Goal: Task Accomplishment & Management: Manage account settings

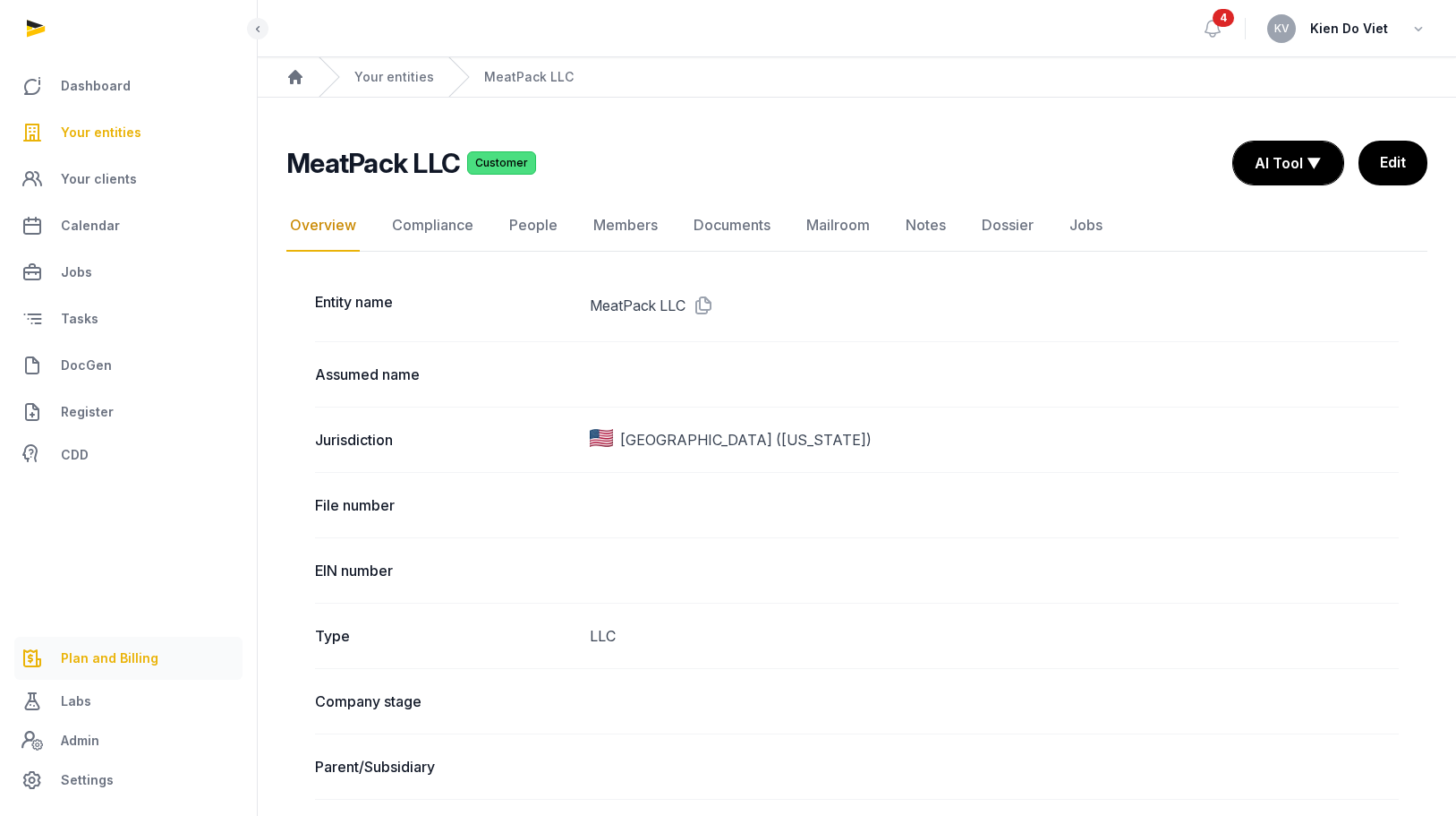
click at [117, 662] on span "Plan and Billing" at bounding box center [110, 657] width 98 height 22
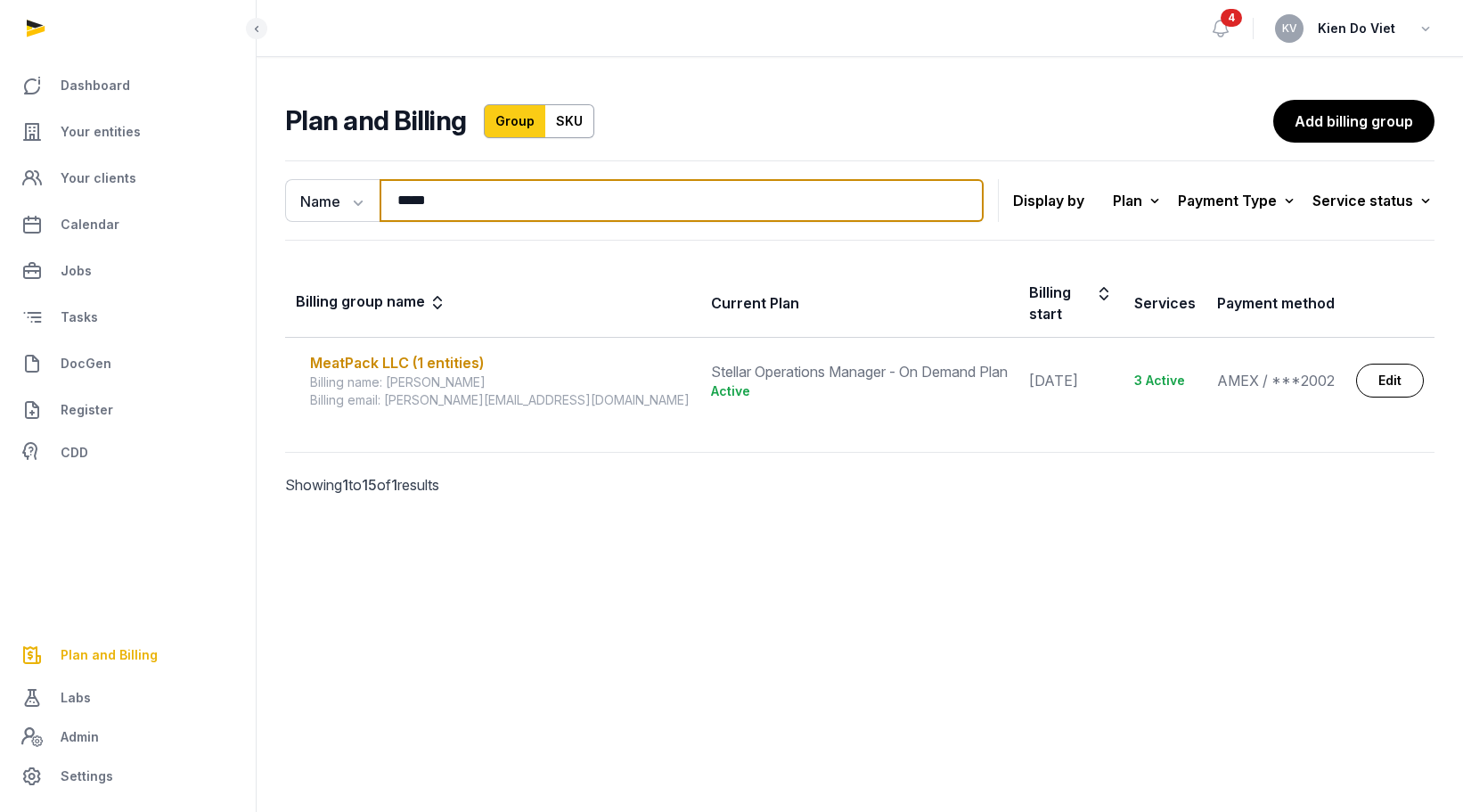
click at [488, 194] on input "*****" at bounding box center [681, 201] width 604 height 43
type input "****"
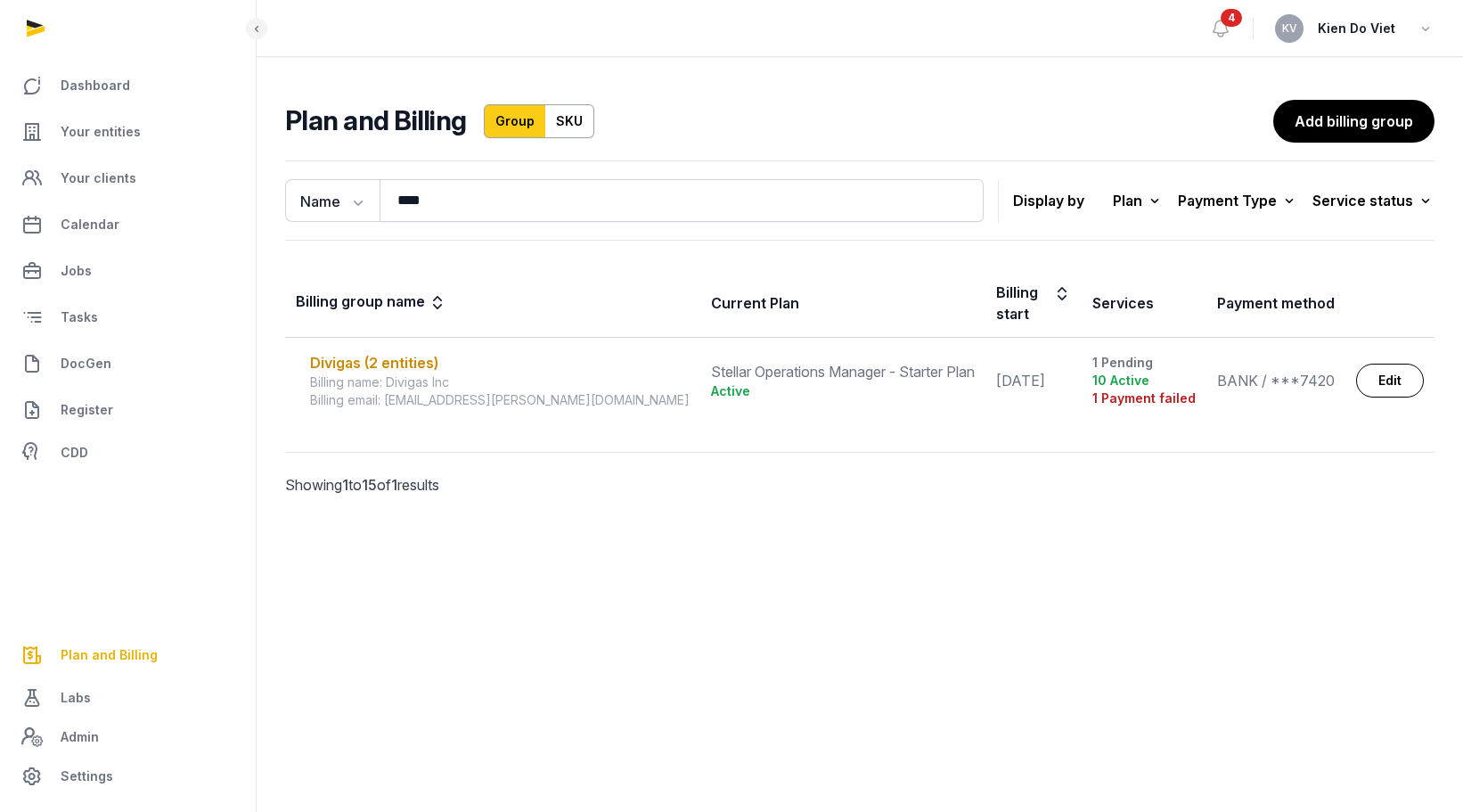
click at [821, 517] on div "Name Name Email **** Search Display by Plan All plans On Demand Plan Scale Plan…" at bounding box center [860, 352] width 1207 height 399
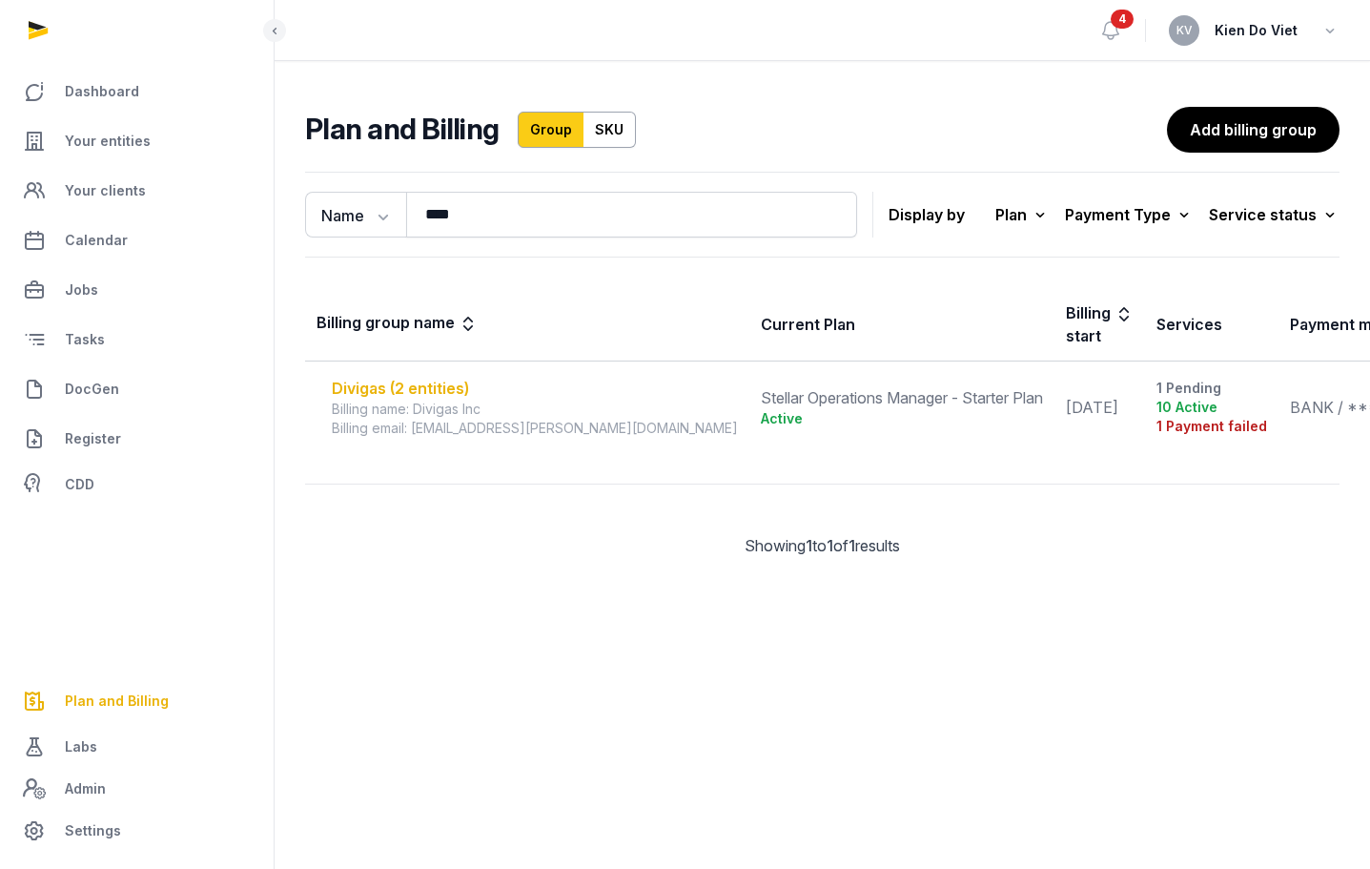
click at [427, 383] on div "Divigas (2 entities)" at bounding box center [535, 388] width 406 height 23
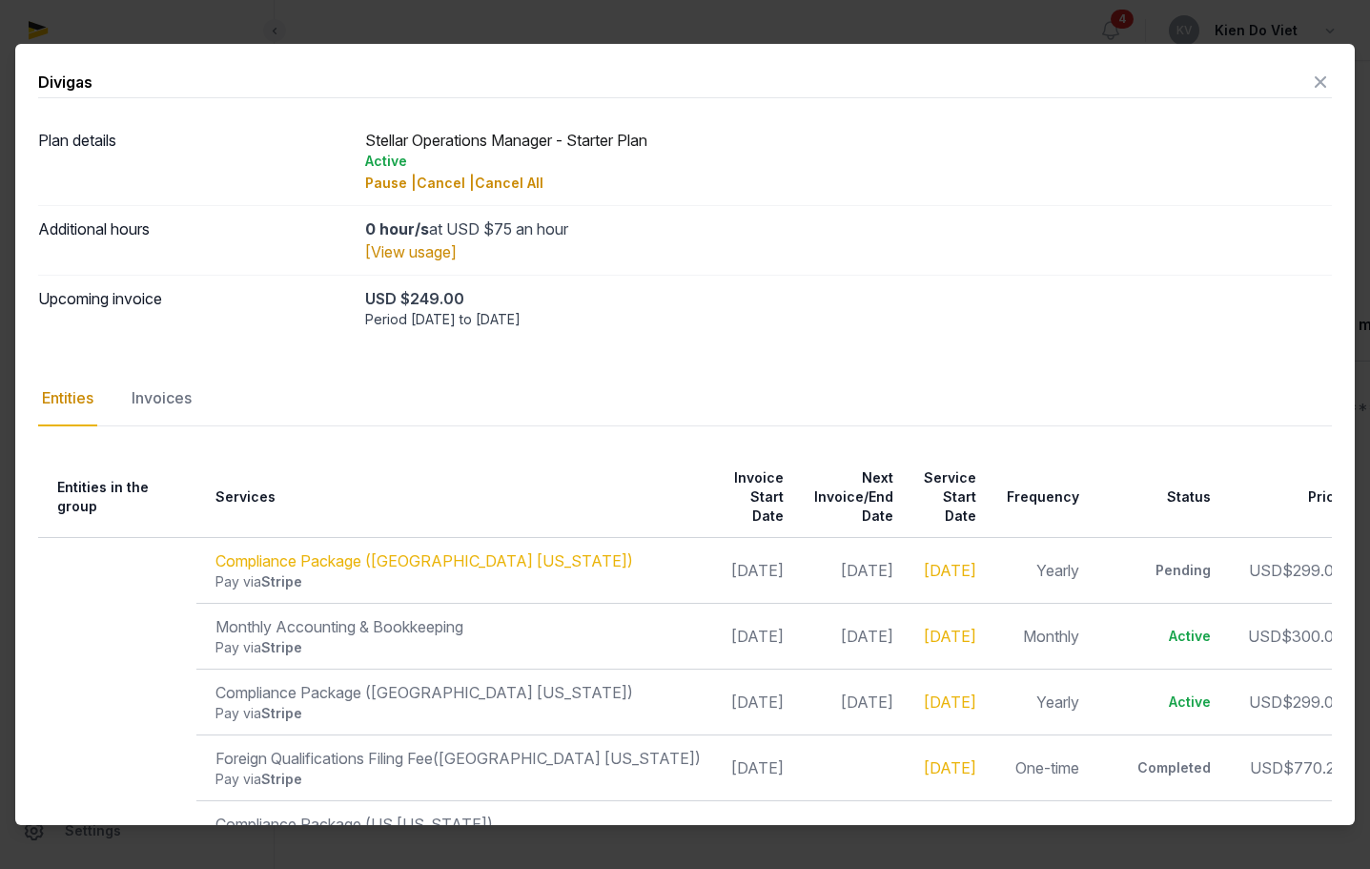
click at [938, 26] on div at bounding box center [685, 434] width 1370 height 869
click at [1309, 78] on icon at bounding box center [1320, 82] width 23 height 31
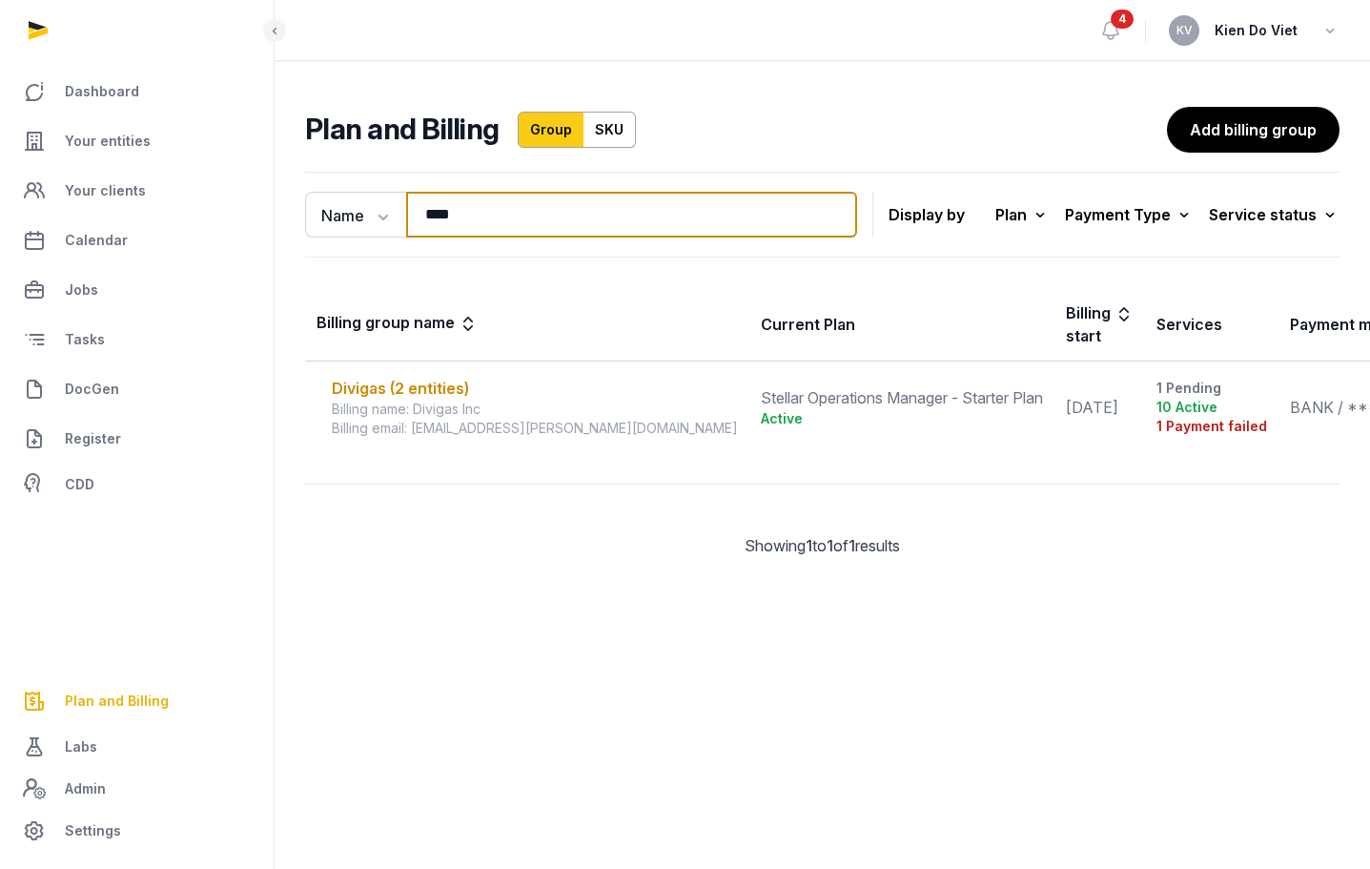
click at [476, 216] on input "****" at bounding box center [631, 215] width 451 height 46
click at [415, 394] on div "Divigas (2 entities)" at bounding box center [535, 388] width 406 height 23
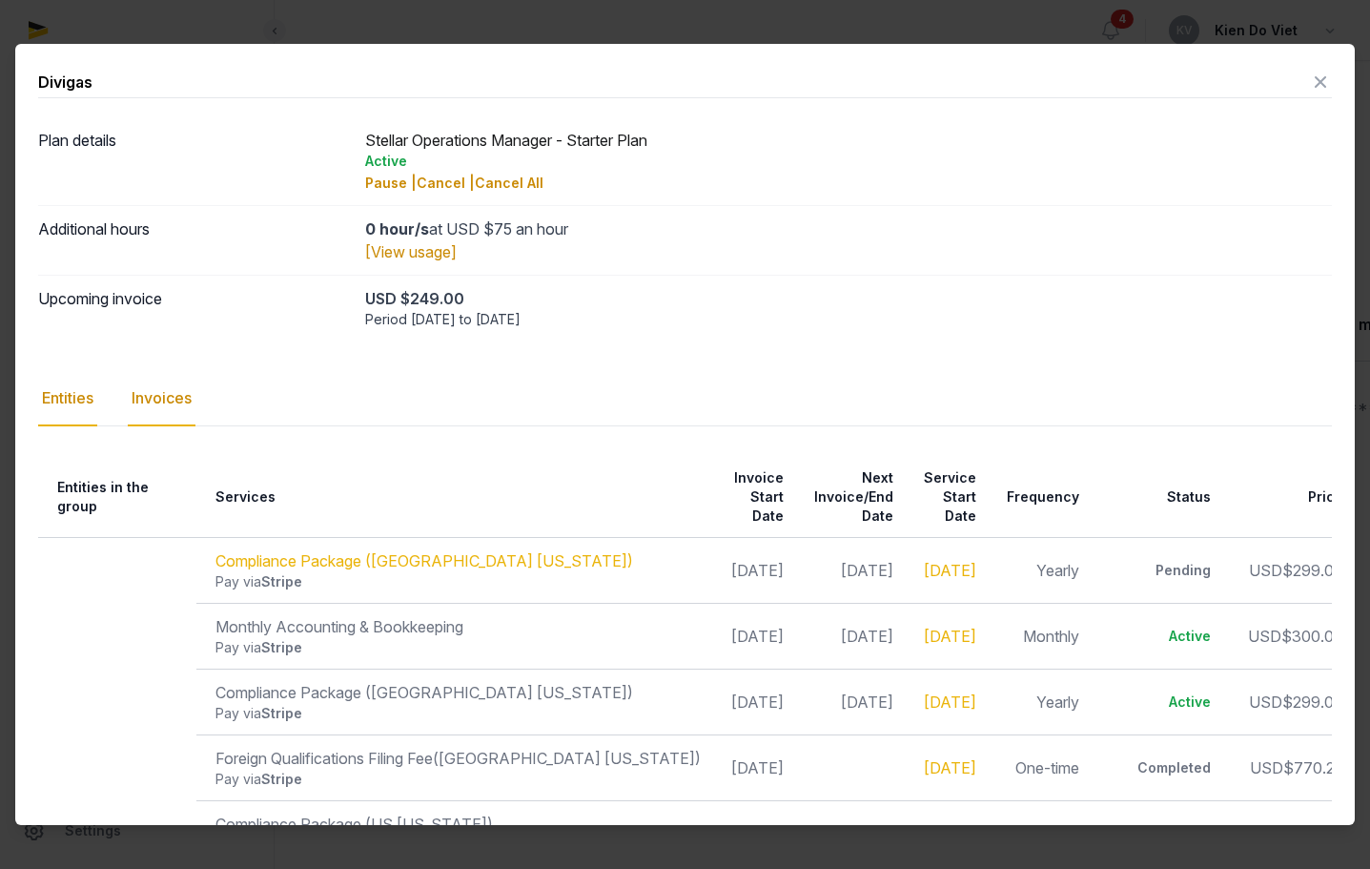
click at [172, 388] on div "Invoices" at bounding box center [162, 398] width 68 height 55
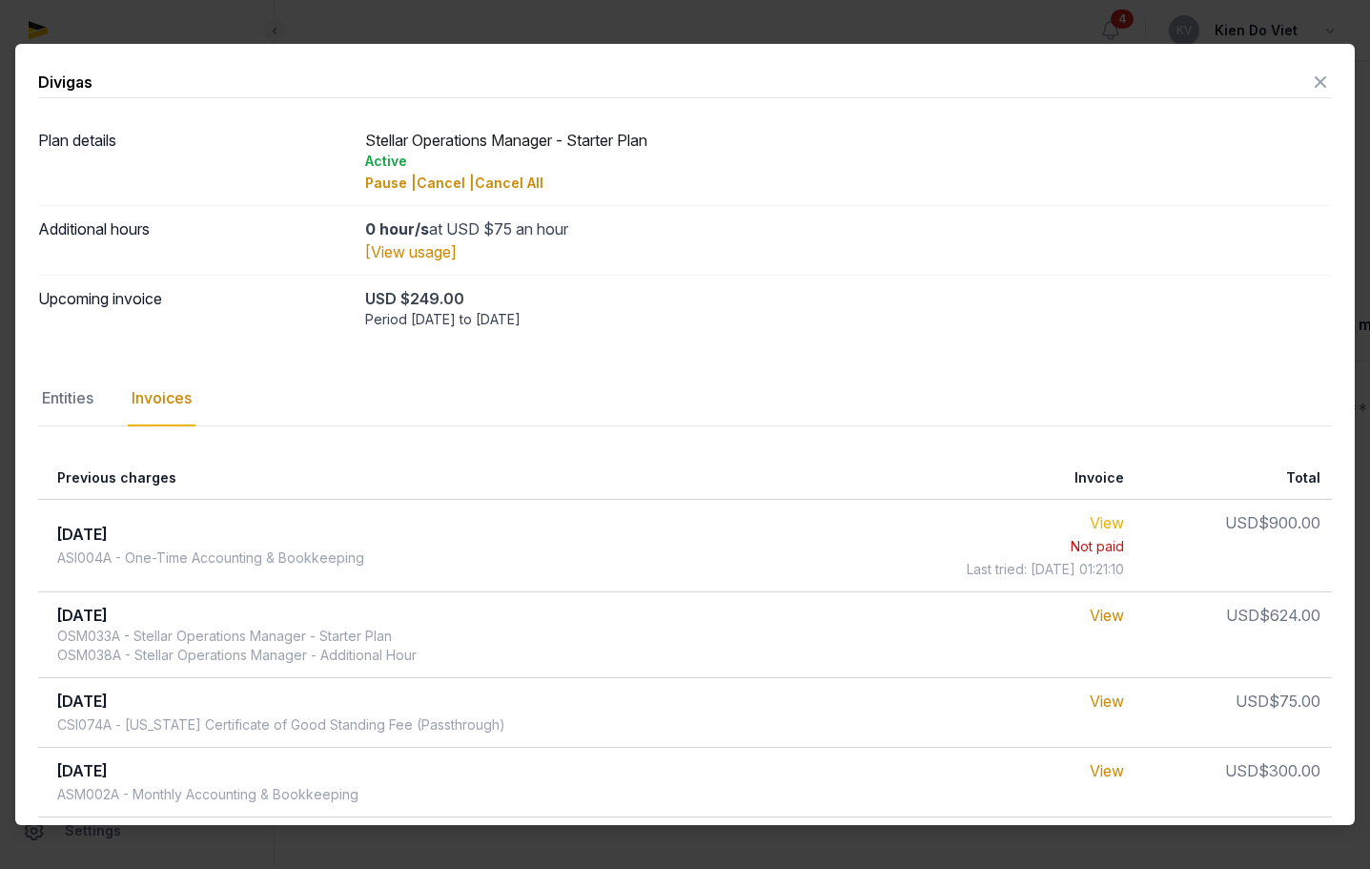
click at [1096, 527] on link "View" at bounding box center [1107, 522] width 34 height 19
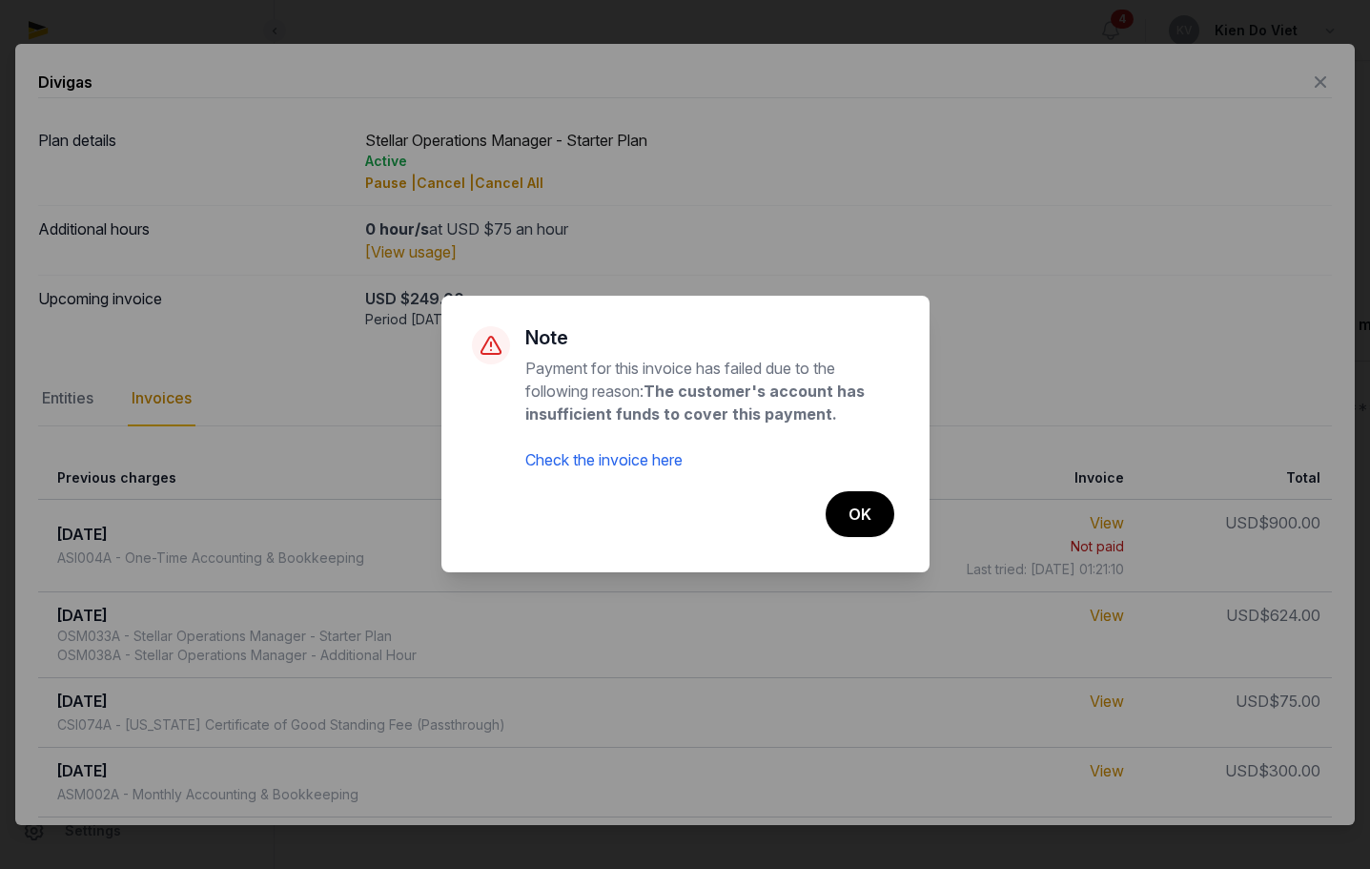
click at [651, 461] on link "Check the invoice here" at bounding box center [603, 459] width 157 height 19
click at [998, 251] on div "× Note Payment for this invoice has failed due to the following reason: The cus…" at bounding box center [685, 434] width 1370 height 869
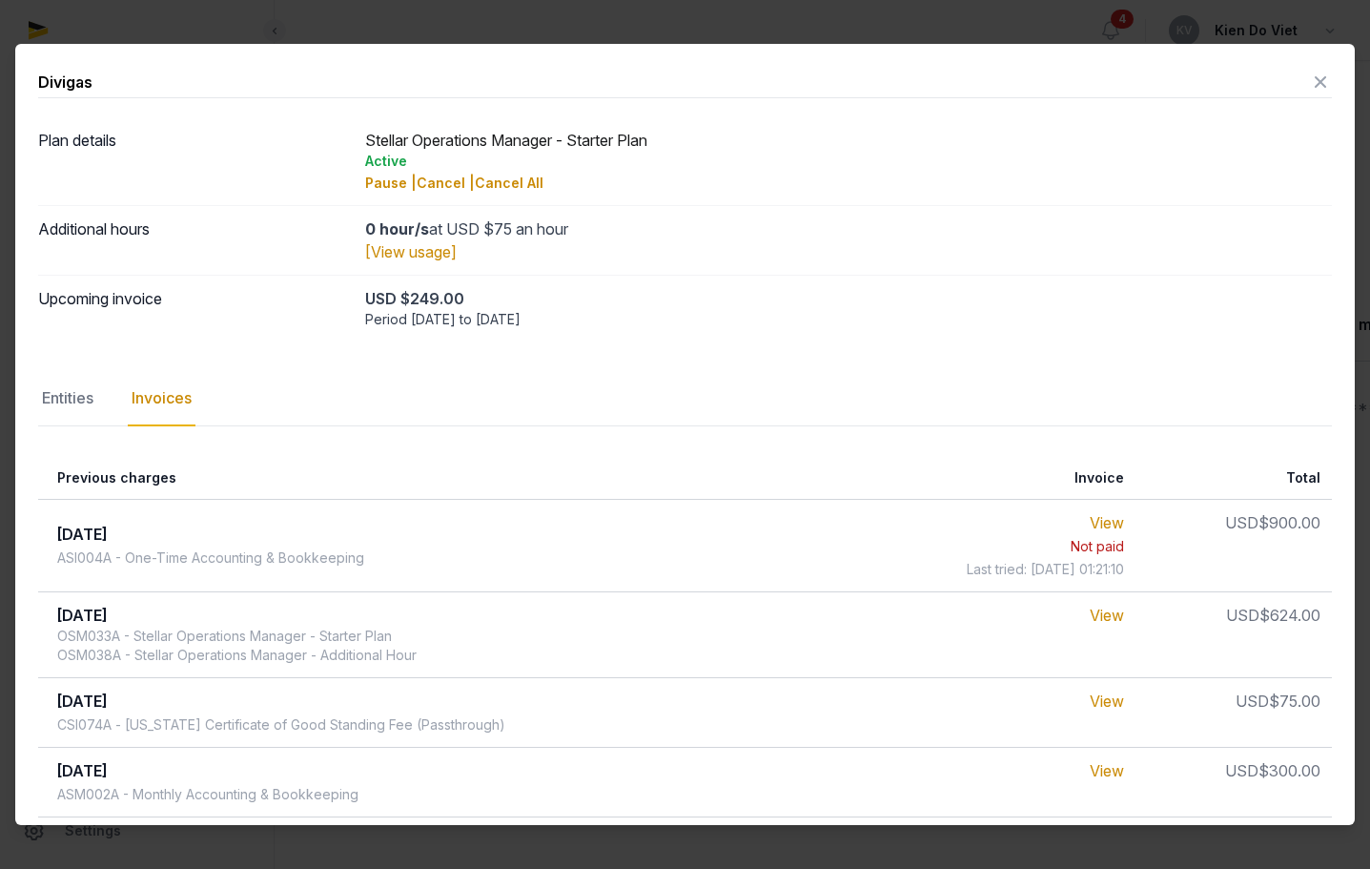
click at [1309, 77] on icon at bounding box center [1320, 82] width 23 height 31
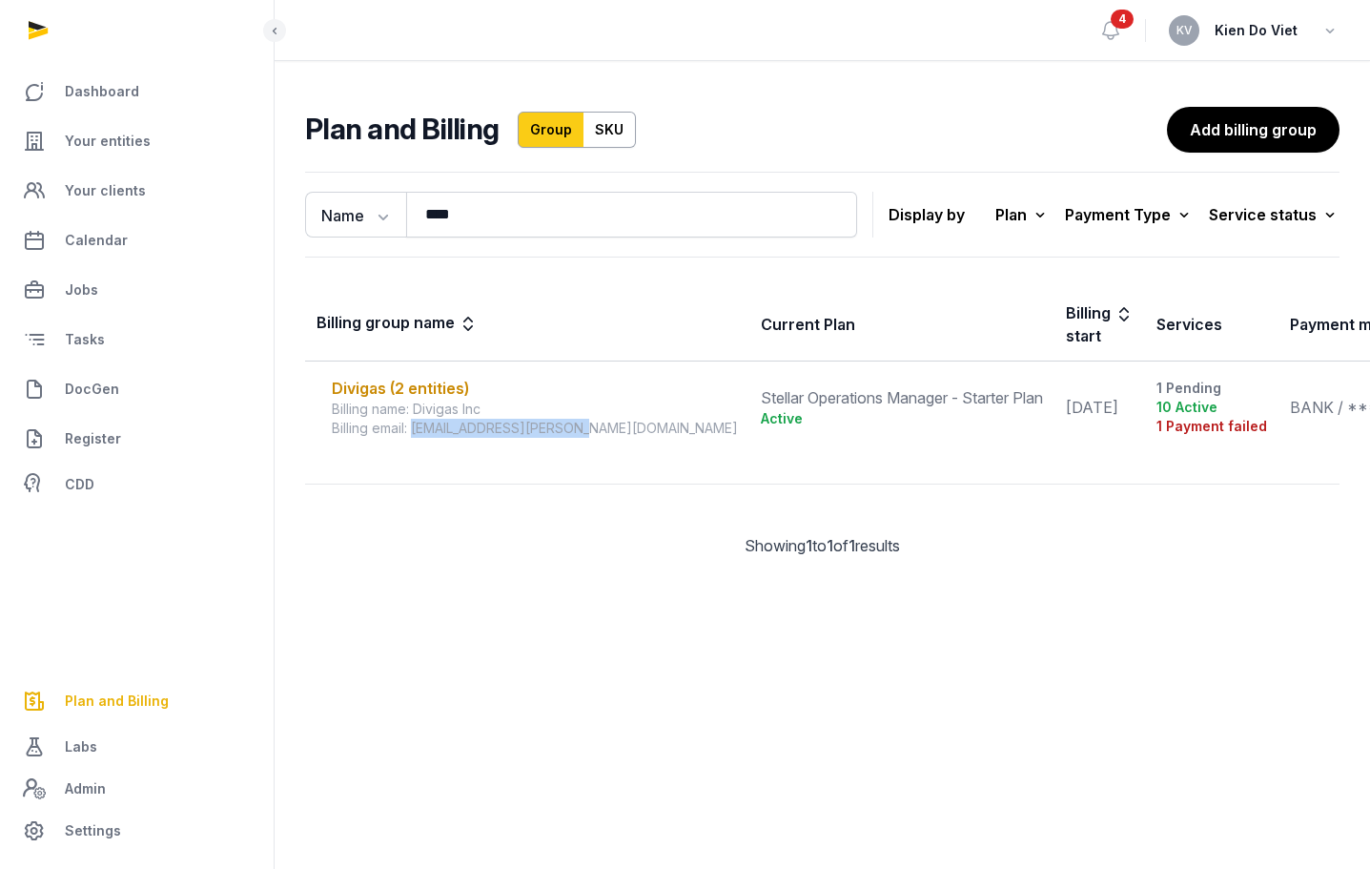
drag, startPoint x: 583, startPoint y: 430, endPoint x: 415, endPoint y: 434, distance: 168.8
click at [415, 434] on td "Divigas (2 entities) Billing name: Divigas Inc Billing email: [EMAIL_ADDRESS][P…" at bounding box center [527, 407] width 444 height 92
copy div "[EMAIL_ADDRESS][PERSON_NAME][DOMAIN_NAME]"
click at [424, 385] on div "Divigas (2 entities)" at bounding box center [535, 388] width 406 height 23
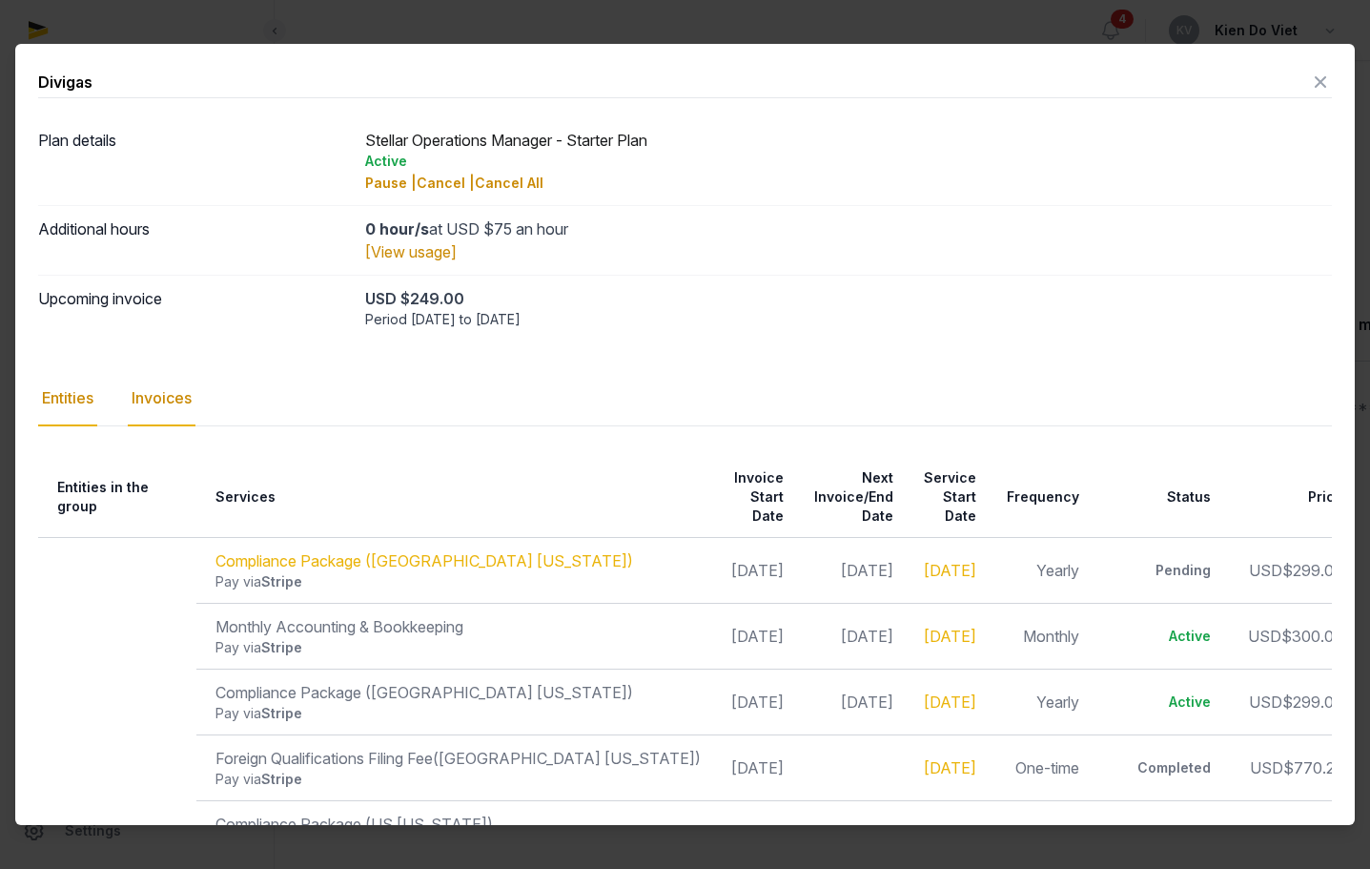
click at [177, 398] on div "Invoices" at bounding box center [162, 398] width 68 height 55
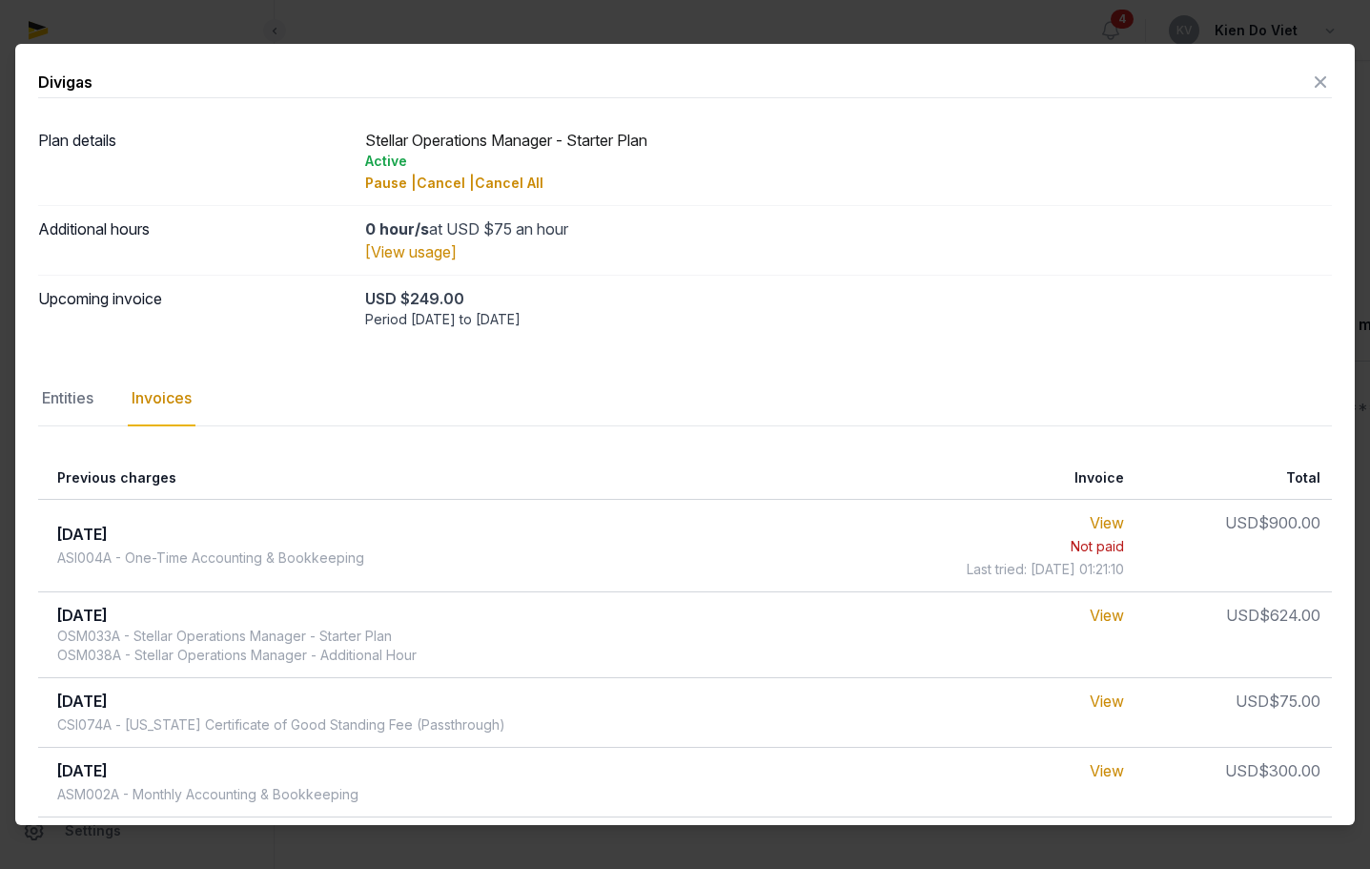
click at [1309, 83] on icon at bounding box center [1320, 82] width 23 height 31
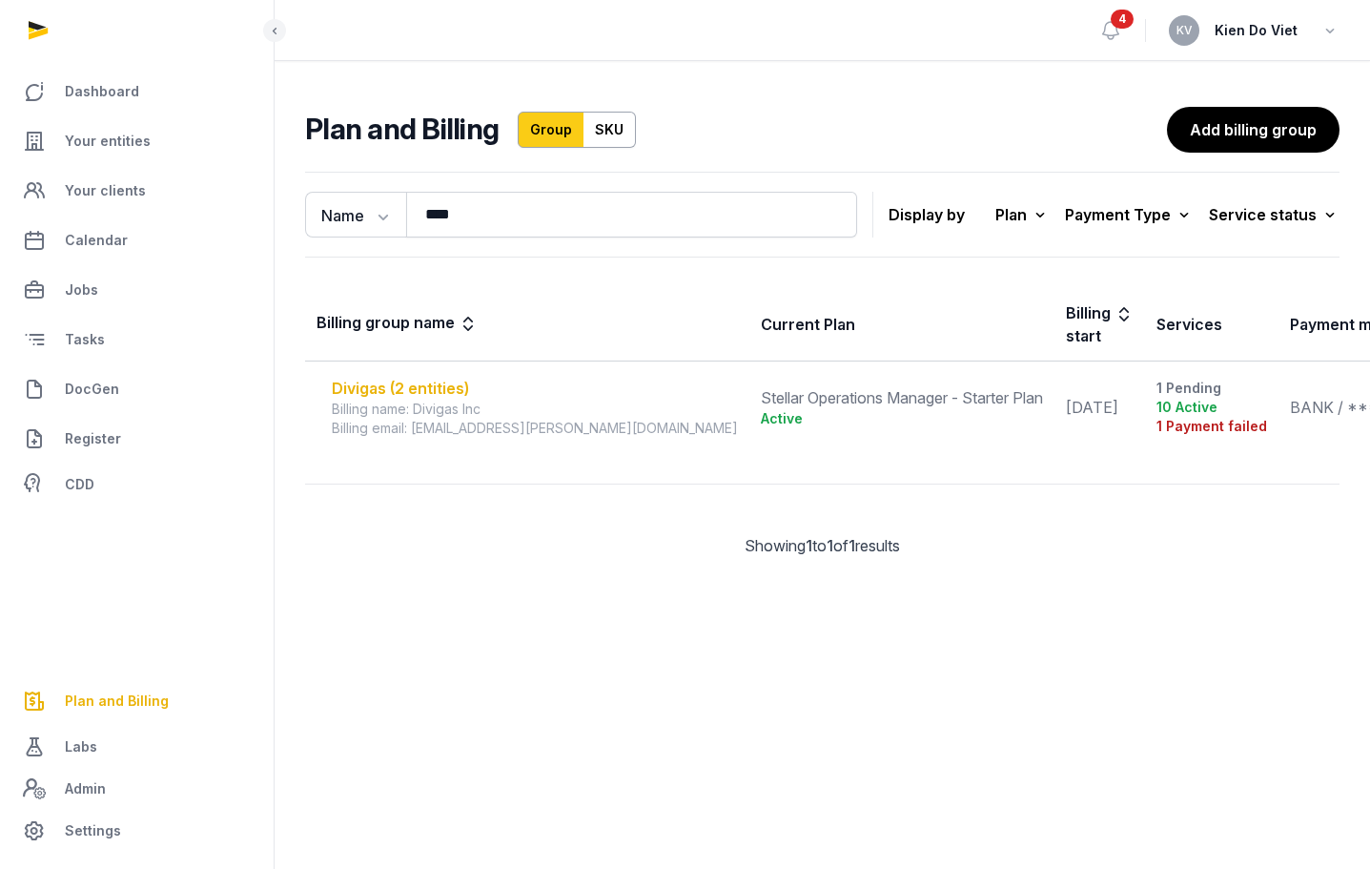
click at [393, 394] on div "Divigas (2 entities)" at bounding box center [535, 388] width 406 height 23
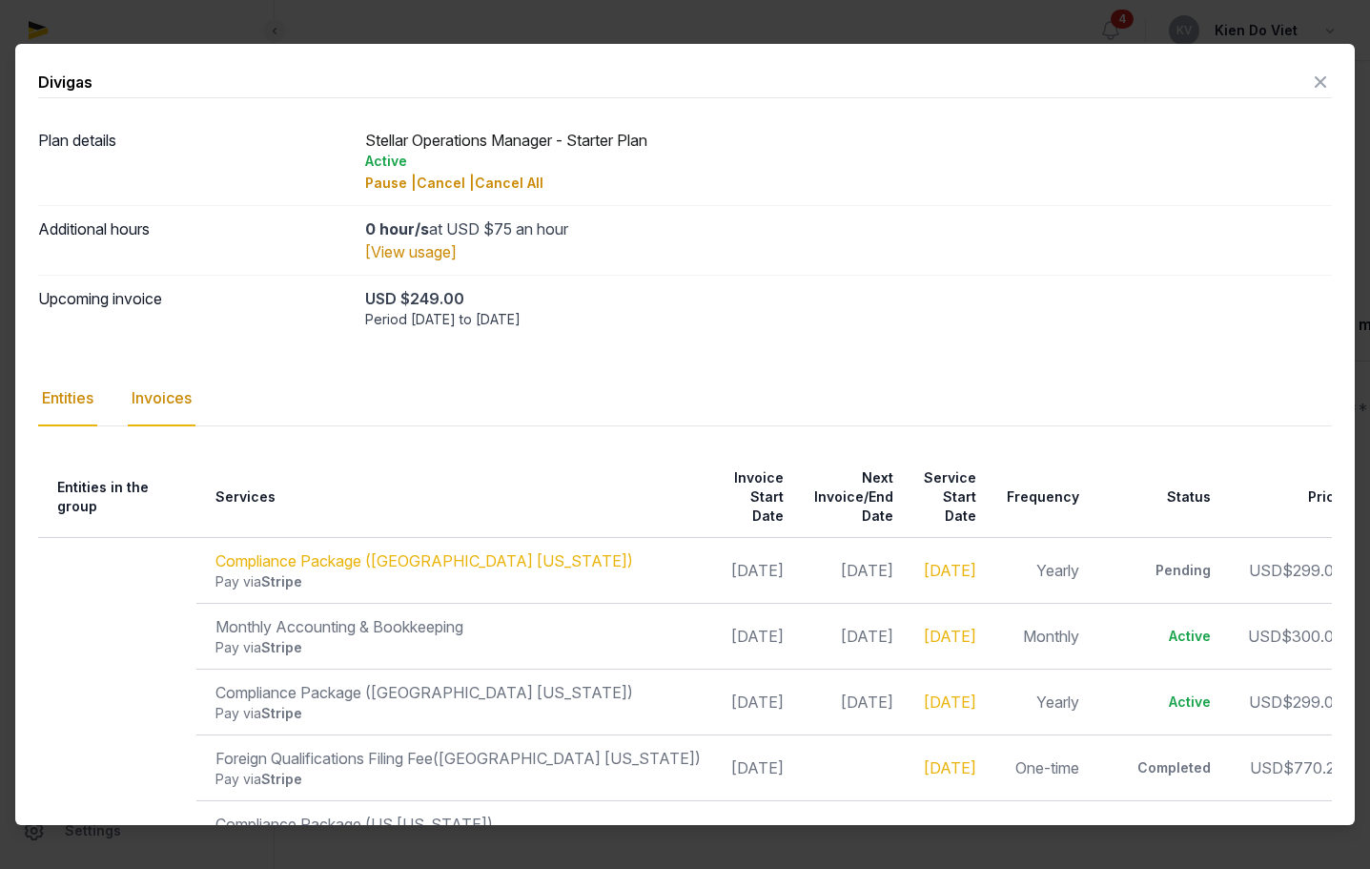
click at [166, 401] on div "Invoices" at bounding box center [162, 398] width 68 height 55
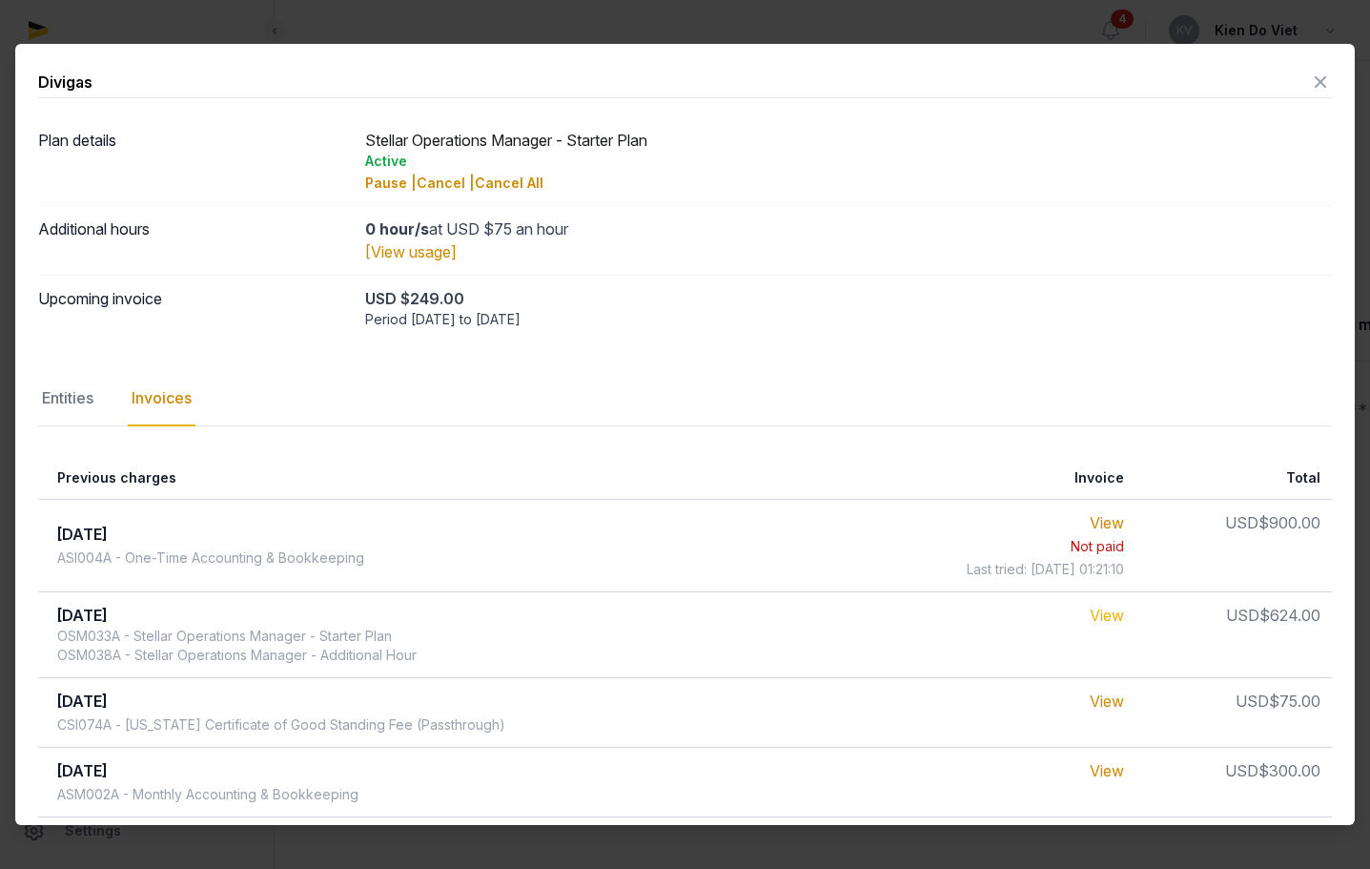
click at [1091, 619] on link "View" at bounding box center [1107, 614] width 34 height 19
click at [1314, 80] on icon at bounding box center [1320, 82] width 23 height 31
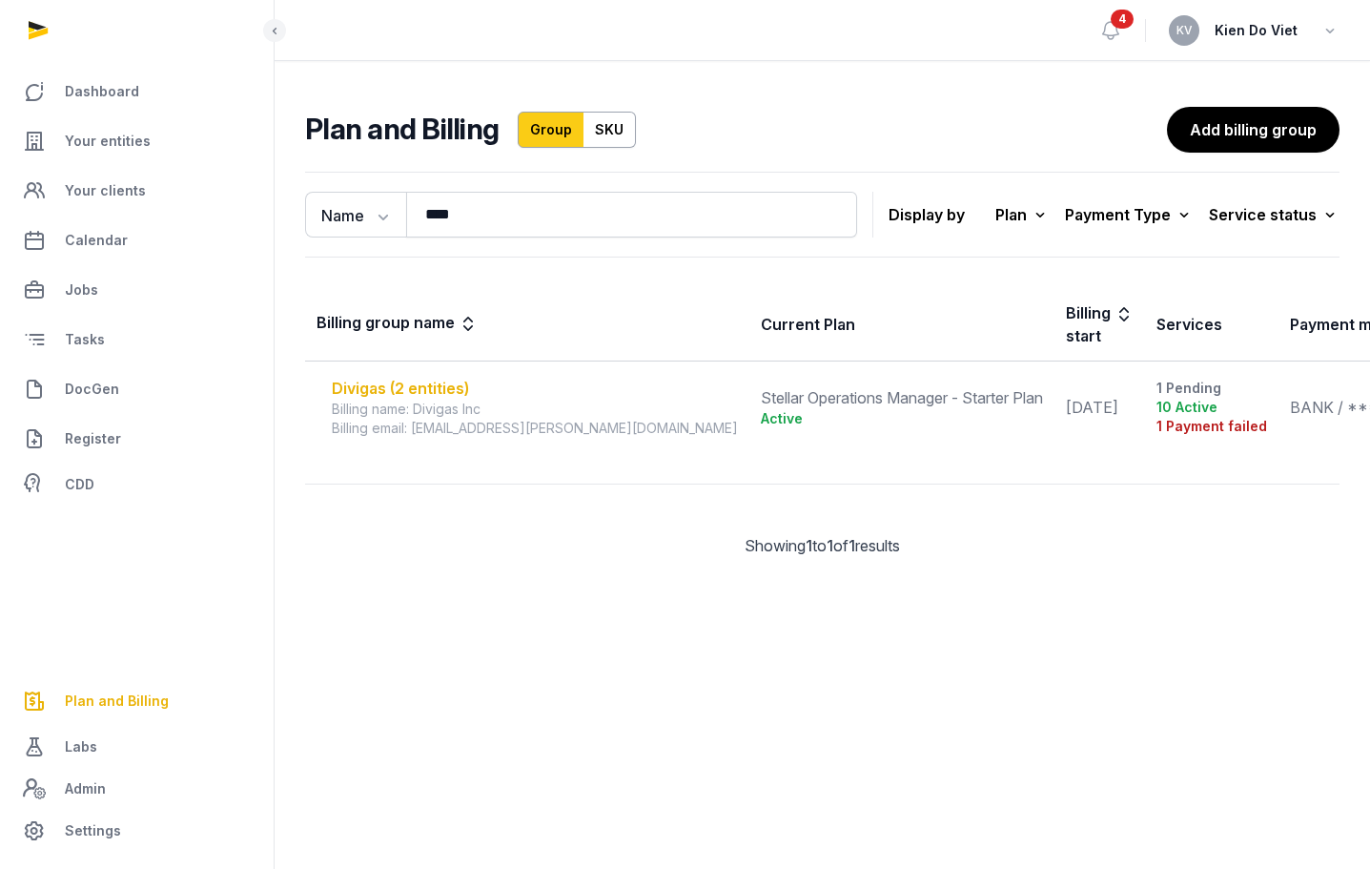
click at [419, 387] on div "Divigas (2 entities)" at bounding box center [535, 388] width 406 height 23
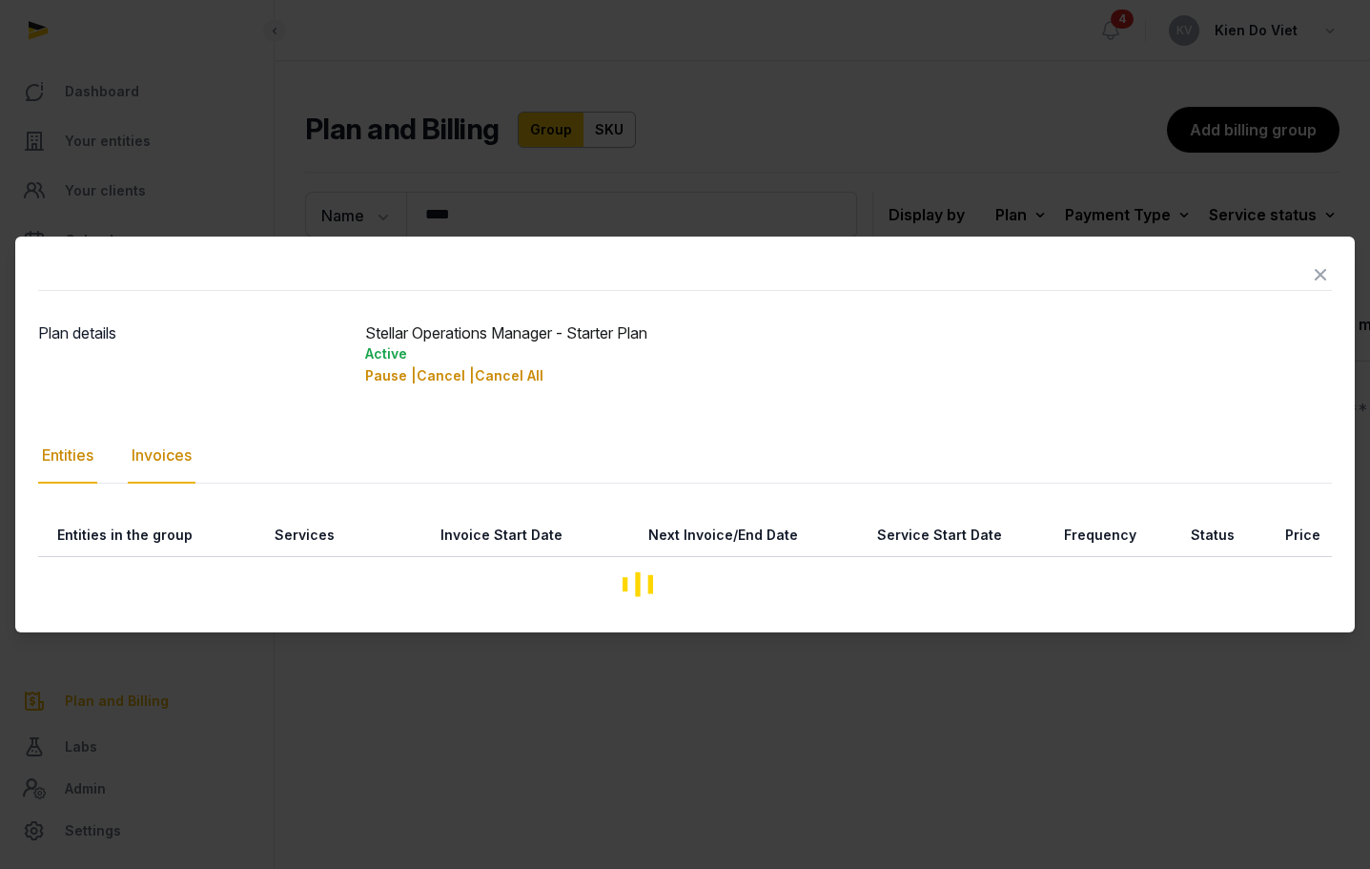
click at [166, 455] on div "Invoices" at bounding box center [162, 455] width 68 height 55
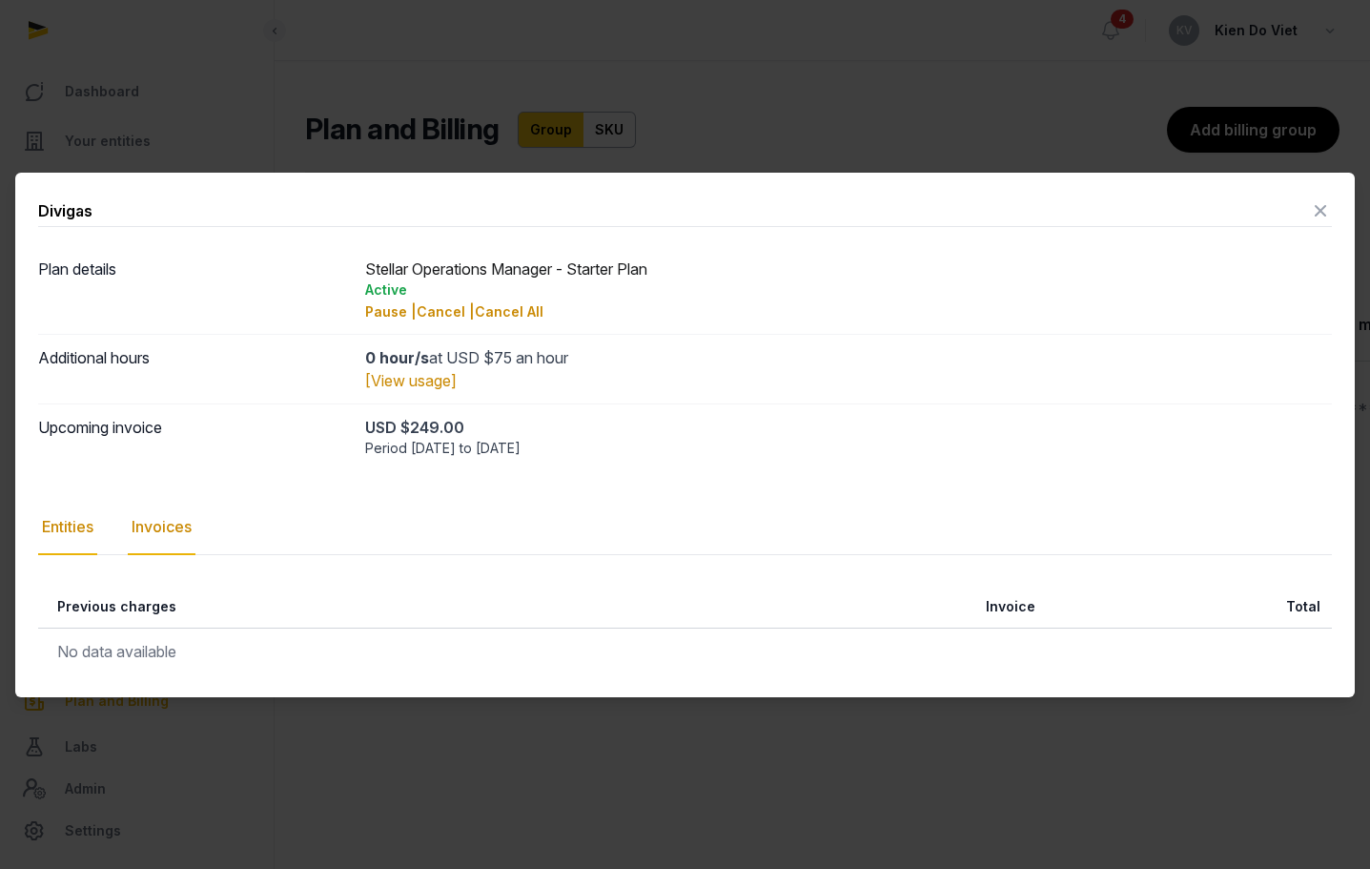
click at [76, 532] on div "Entities" at bounding box center [67, 527] width 59 height 55
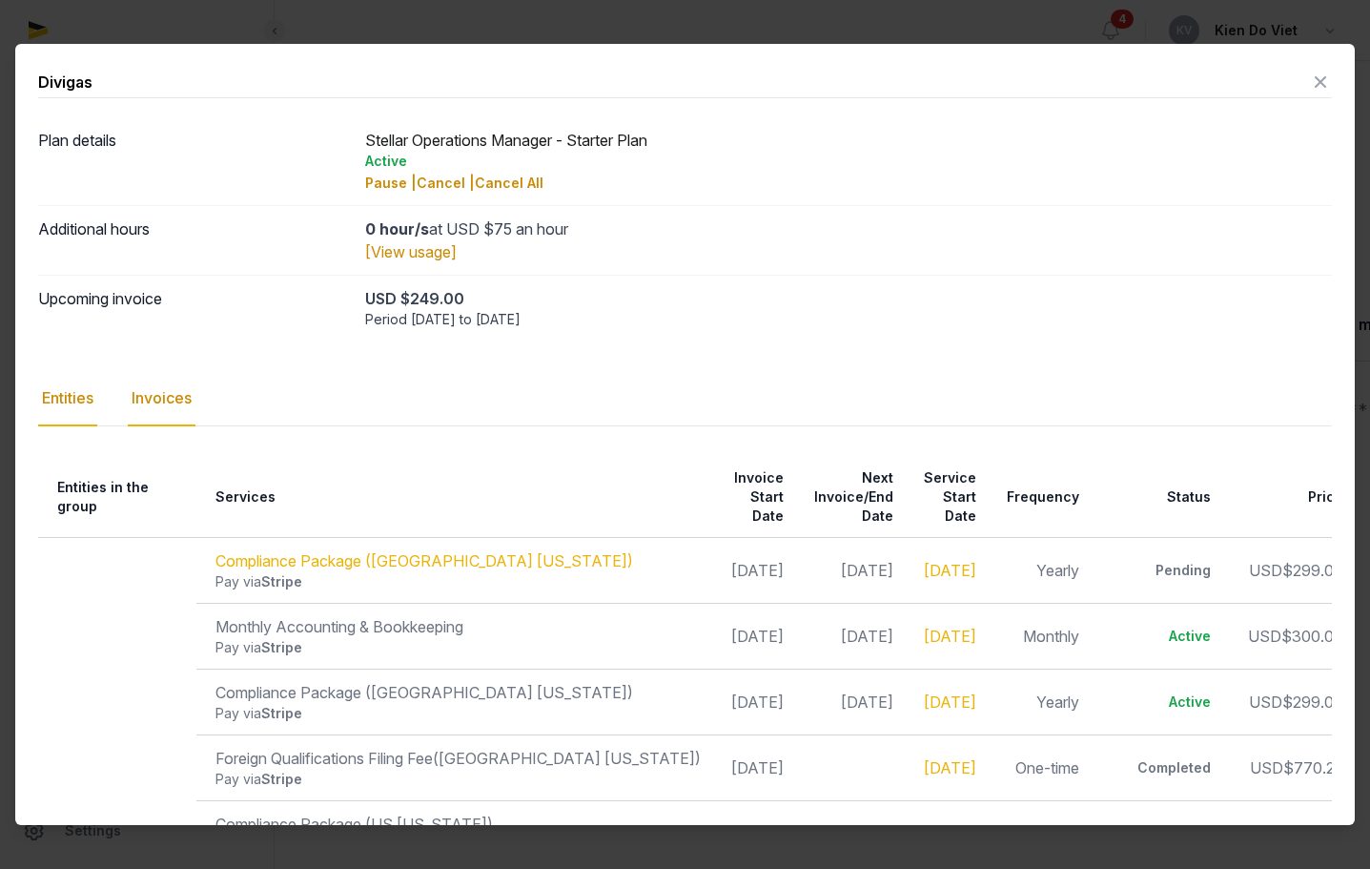
click at [171, 395] on div "Invoices" at bounding box center [162, 398] width 68 height 55
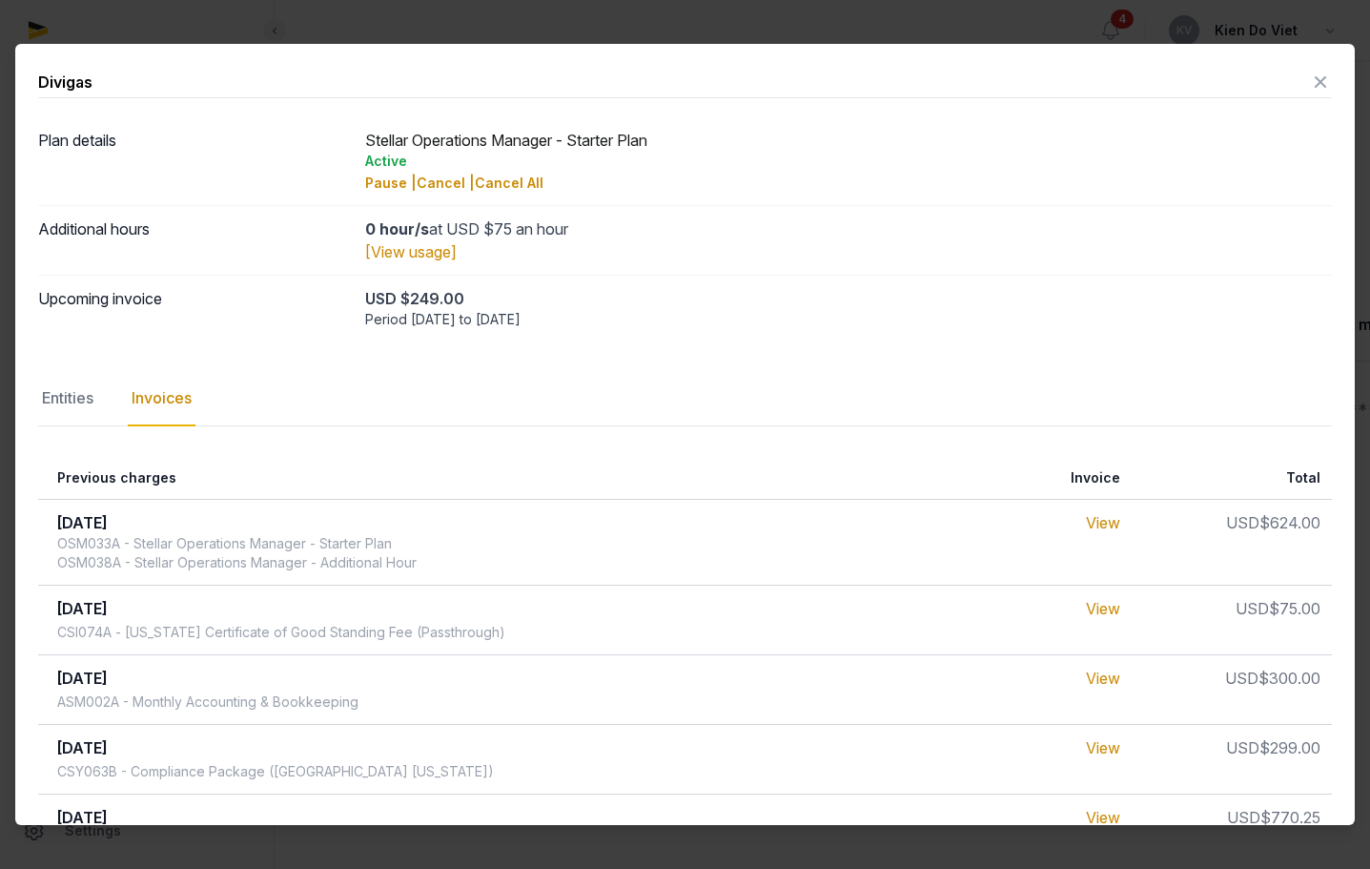
click at [1309, 82] on icon at bounding box center [1320, 82] width 23 height 31
